Goal: Task Accomplishment & Management: Manage account settings

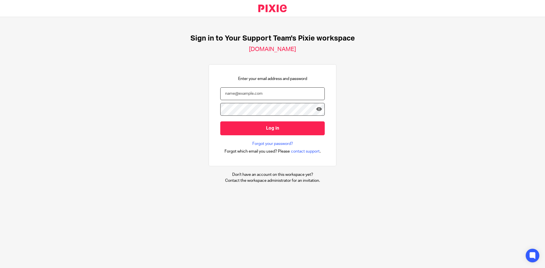
type input "[PERSON_NAME][EMAIL_ADDRESS][DOMAIN_NAME]"
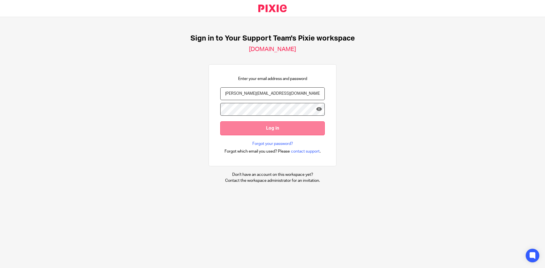
click at [273, 127] on input "Log in" at bounding box center [272, 128] width 104 height 14
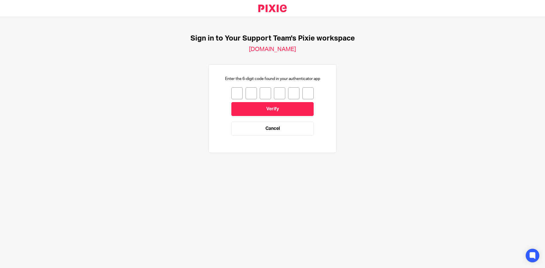
click at [231, 93] on input "number" at bounding box center [236, 93] width 11 height 12
type input "4"
type input "7"
type input "8"
type input "5"
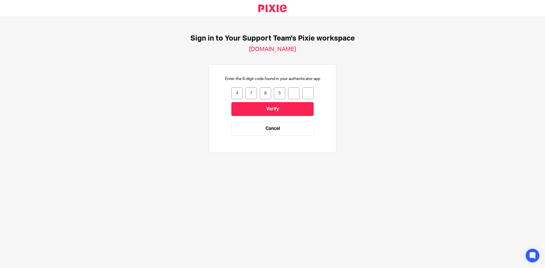
type input "6"
type input "0"
click at [244, 106] on input "Verify" at bounding box center [272, 109] width 82 height 14
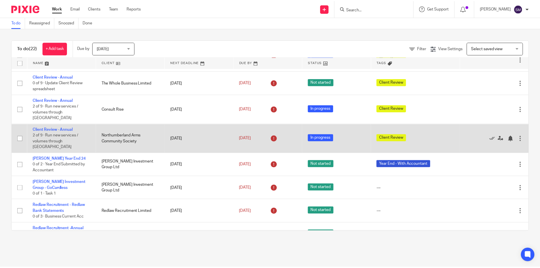
scroll to position [57, 0]
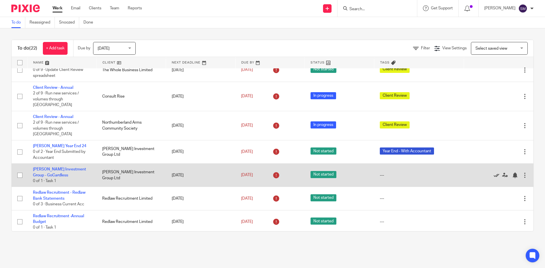
click at [494, 173] on icon at bounding box center [497, 176] width 6 height 6
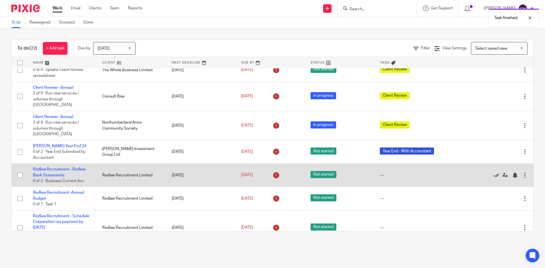
click at [494, 173] on icon at bounding box center [497, 176] width 6 height 6
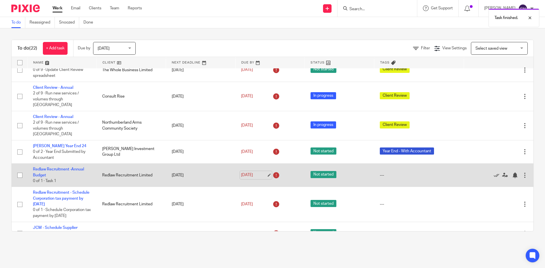
click at [241, 172] on link "1 Aug 2025" at bounding box center [254, 175] width 26 height 6
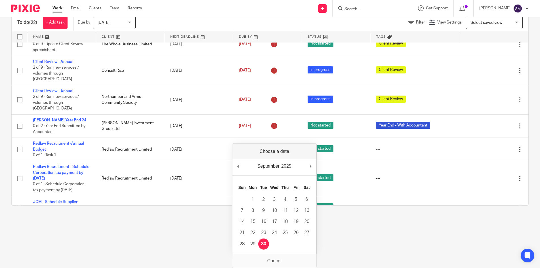
scroll to position [0, 0]
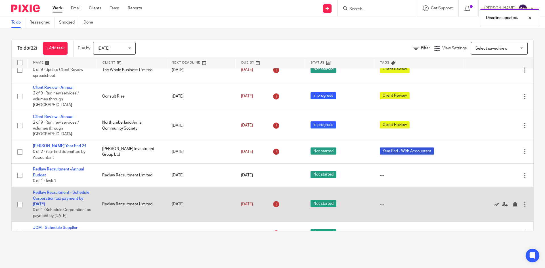
click at [243, 200] on div "1 Aug 2025" at bounding box center [270, 204] width 58 height 9
click at [242, 202] on link "1 Aug 2025" at bounding box center [254, 205] width 26 height 6
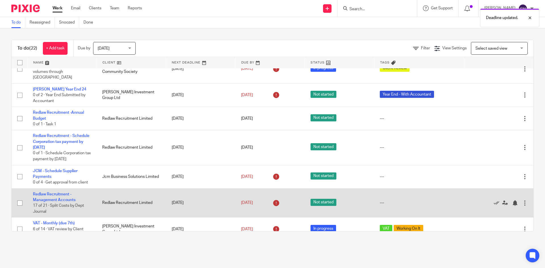
scroll to position [142, 0]
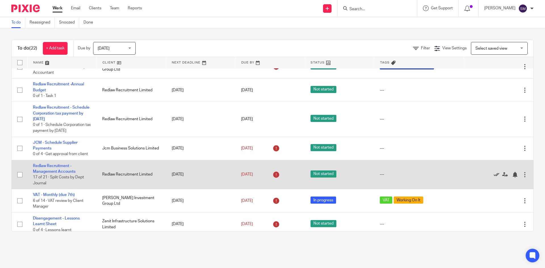
click at [494, 172] on icon at bounding box center [497, 175] width 6 height 6
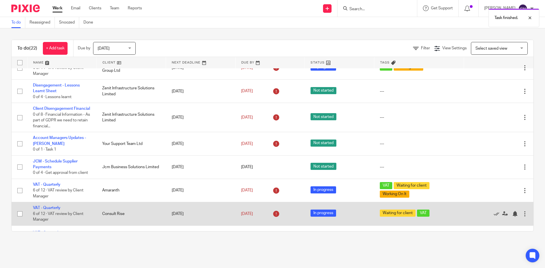
scroll to position [255, 0]
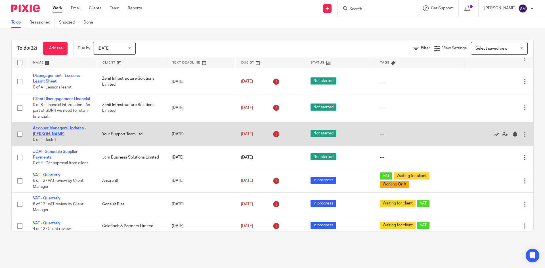
click at [71, 128] on link "Account Managers Updates - [PERSON_NAME]" at bounding box center [59, 131] width 53 height 10
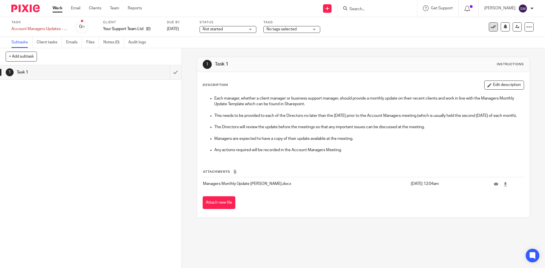
click at [491, 28] on icon at bounding box center [494, 27] width 6 height 6
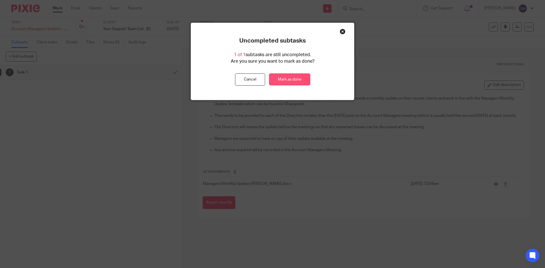
click at [286, 78] on link "Mark as done" at bounding box center [289, 80] width 41 height 12
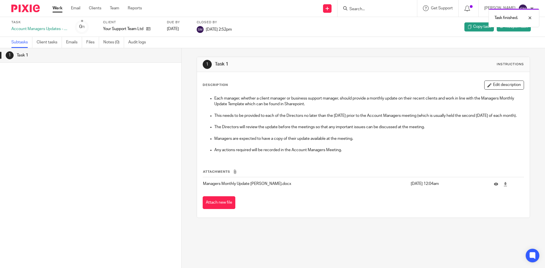
click at [55, 9] on link "Work" at bounding box center [58, 8] width 10 height 6
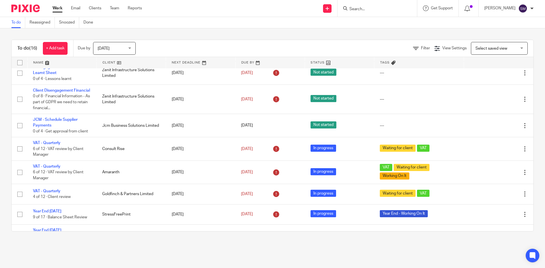
scroll to position [217, 0]
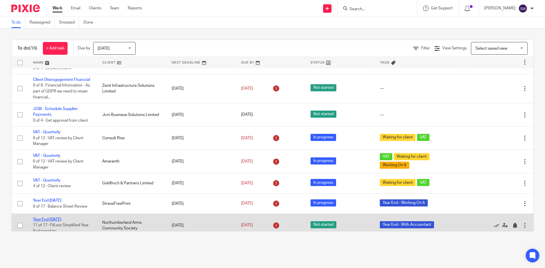
click at [58, 218] on link "Year End [DATE]" at bounding box center [47, 220] width 28 height 4
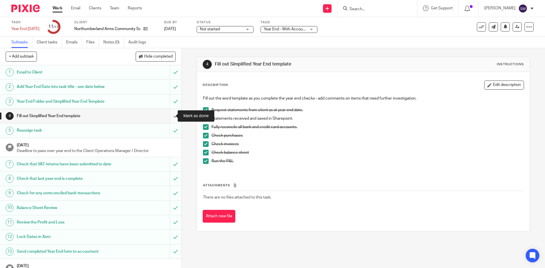
click at [168, 115] on input "submit" at bounding box center [90, 116] width 181 height 14
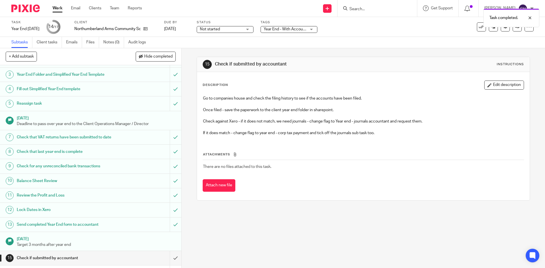
scroll to position [59, 0]
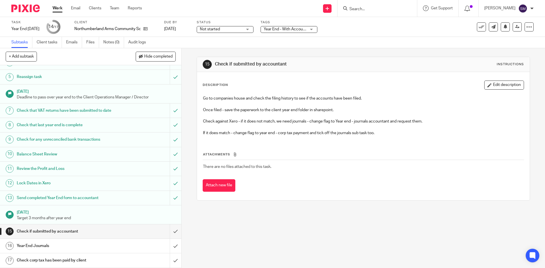
click at [56, 9] on link "Work" at bounding box center [58, 8] width 10 height 6
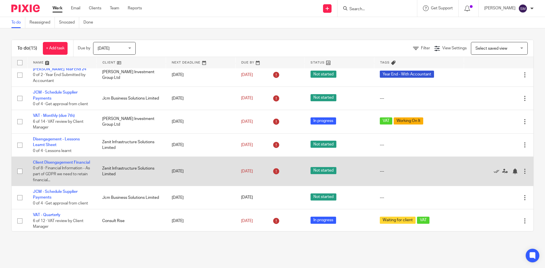
scroll to position [193, 0]
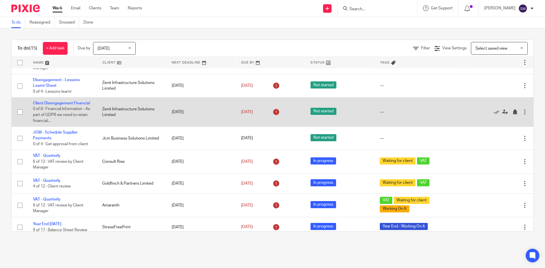
click at [47, 98] on td "Client Disengagement Financial 0 of 8 · Financial Information - As part of GDPR…" at bounding box center [61, 112] width 69 height 29
click at [46, 101] on link "Client Disengagement Financial" at bounding box center [61, 103] width 57 height 4
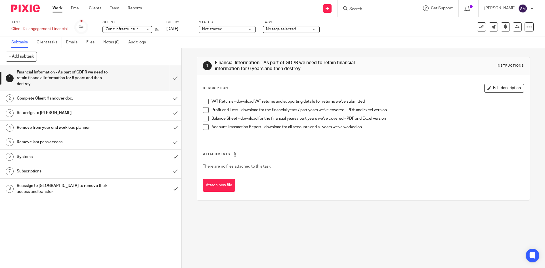
click at [85, 100] on h1 "Complete Client Handover doc." at bounding box center [66, 98] width 98 height 9
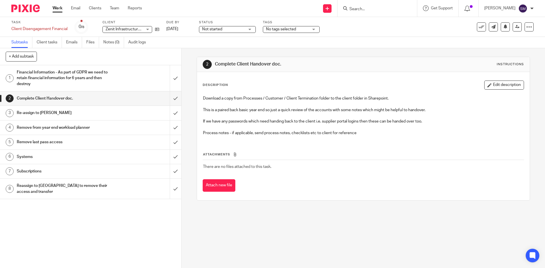
click at [59, 9] on link "Work" at bounding box center [58, 8] width 10 height 6
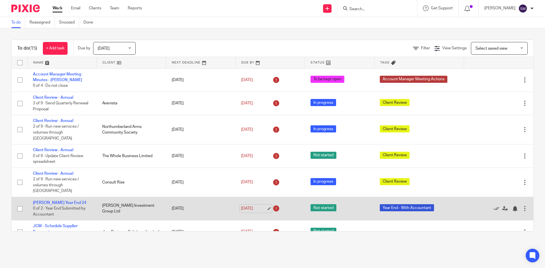
click at [247, 206] on link "31 Jul 2025" at bounding box center [254, 209] width 26 height 6
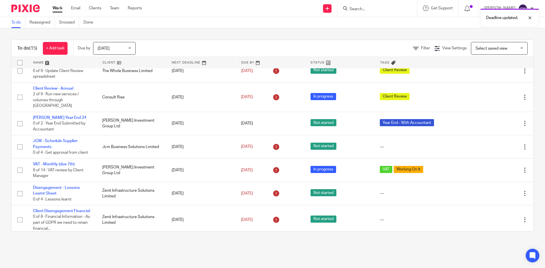
click at [208, 256] on main "To do Reassigned Snoozed Done To do (15) + Add task Due by Today Today Today To…" at bounding box center [272, 134] width 545 height 268
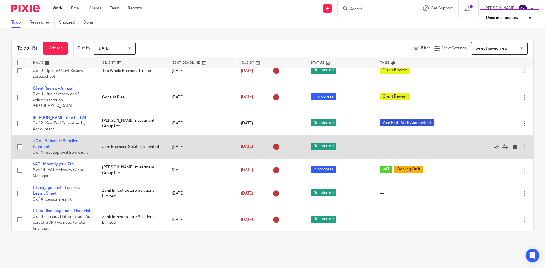
click at [494, 144] on icon at bounding box center [497, 147] width 6 height 6
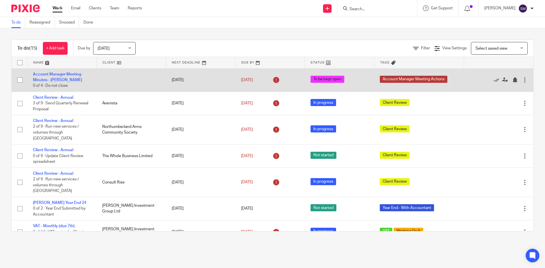
click at [68, 80] on td "Account Manager Meeting Minutes - Sandra 0 of 4 · Do not close" at bounding box center [61, 79] width 69 height 23
click at [60, 80] on link "Account Manager Meeting Minutes - [PERSON_NAME]" at bounding box center [57, 77] width 49 height 10
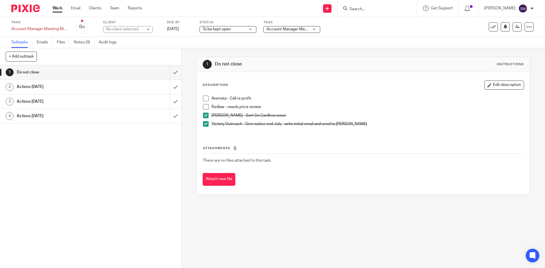
click at [92, 88] on h1 "Actions [DATE]" at bounding box center [66, 87] width 98 height 9
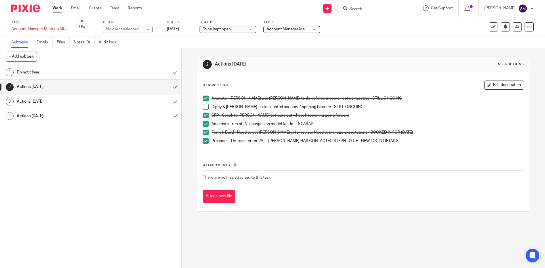
click at [203, 106] on span at bounding box center [206, 107] width 6 height 6
click at [97, 99] on h1 "Actions [DATE]" at bounding box center [66, 101] width 98 height 9
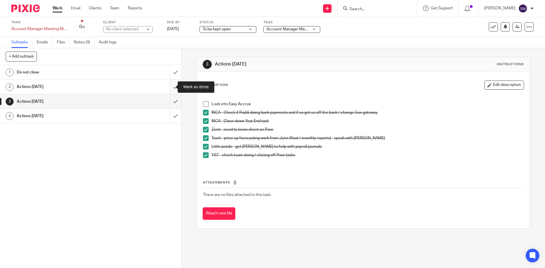
click at [170, 87] on input "submit" at bounding box center [90, 87] width 181 height 14
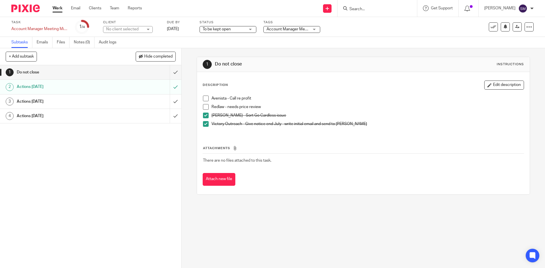
click at [49, 219] on div "1 Do not close 2 Actions [DATE] 3 Actions [DATE] 4 Actions [DATE]" at bounding box center [90, 166] width 181 height 203
click at [47, 102] on h1 "Actions [DATE]" at bounding box center [66, 101] width 98 height 9
click at [42, 116] on h1 "Actions [DATE]" at bounding box center [66, 116] width 98 height 9
click at [42, 117] on h1 "Actions [DATE]" at bounding box center [66, 116] width 98 height 9
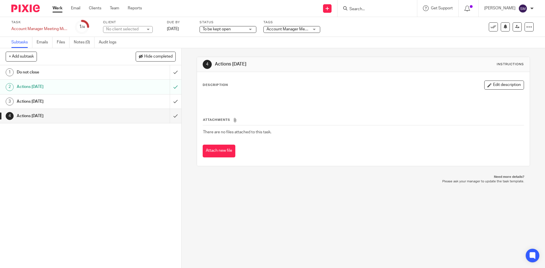
click at [39, 73] on h1 "Do not close" at bounding box center [66, 72] width 98 height 9
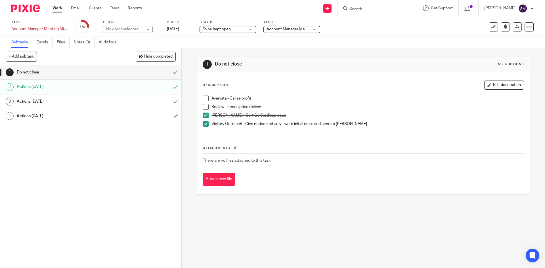
click at [46, 100] on h1 "Actions [DATE]" at bounding box center [66, 101] width 98 height 9
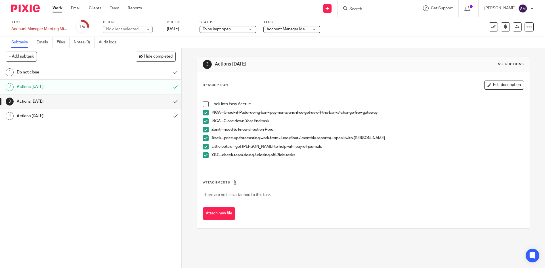
click at [206, 105] on span at bounding box center [206, 104] width 6 height 6
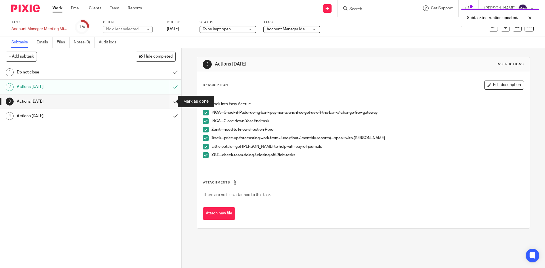
click at [167, 101] on input "submit" at bounding box center [90, 102] width 181 height 14
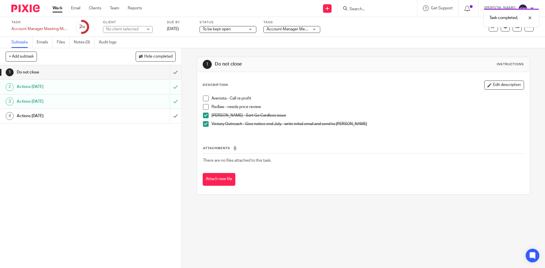
click at [54, 116] on h1 "Actions [DATE]" at bounding box center [66, 116] width 98 height 9
drag, startPoint x: 64, startPoint y: 167, endPoint x: 69, endPoint y: 157, distance: 10.8
click at [64, 167] on div "1 Do not close 2 Actions [DATE] 3 Actions [DATE] 4 Actions [DATE]" at bounding box center [90, 166] width 181 height 203
drag, startPoint x: 63, startPoint y: 211, endPoint x: 65, endPoint y: 81, distance: 130.0
click at [63, 211] on div "1 Do not close 2 Actions [DATE] 3 Actions [DATE] 4 Actions [DATE]" at bounding box center [90, 166] width 181 height 203
